Goal: Check status

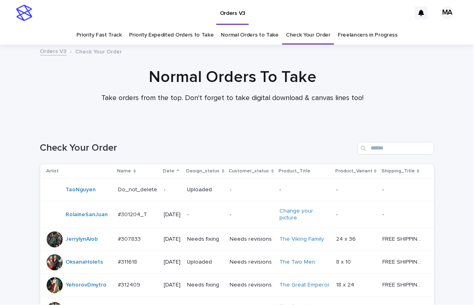
scroll to position [470, 0]
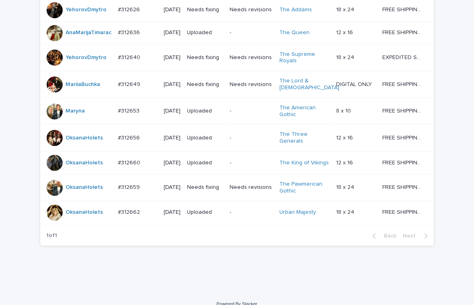
click at [244, 194] on div "Needs revisions" at bounding box center [251, 187] width 43 height 13
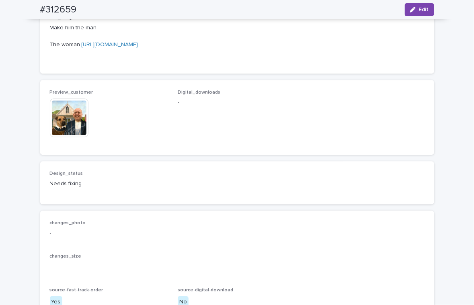
scroll to position [422, 0]
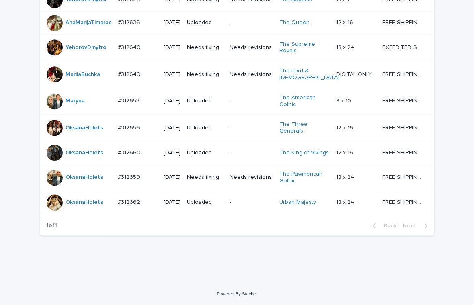
scroll to position [524, 0]
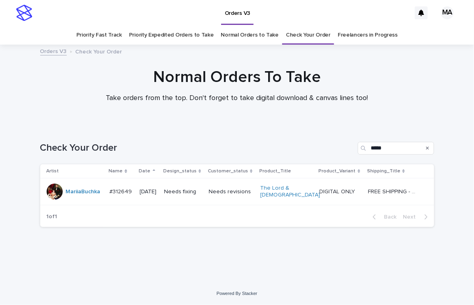
click at [240, 200] on td "Needs revisions" at bounding box center [231, 191] width 52 height 27
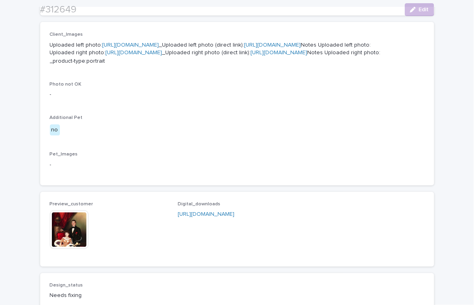
scroll to position [562, 0]
